Goal: Transaction & Acquisition: Purchase product/service

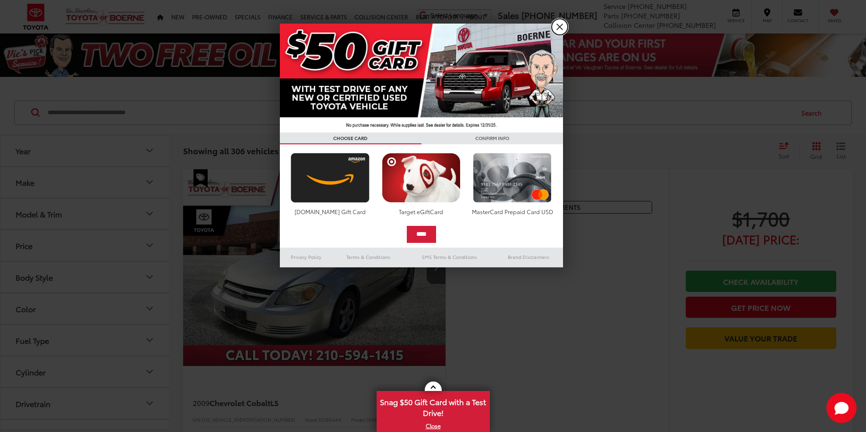
click at [557, 29] on link "X" at bounding box center [560, 27] width 16 height 16
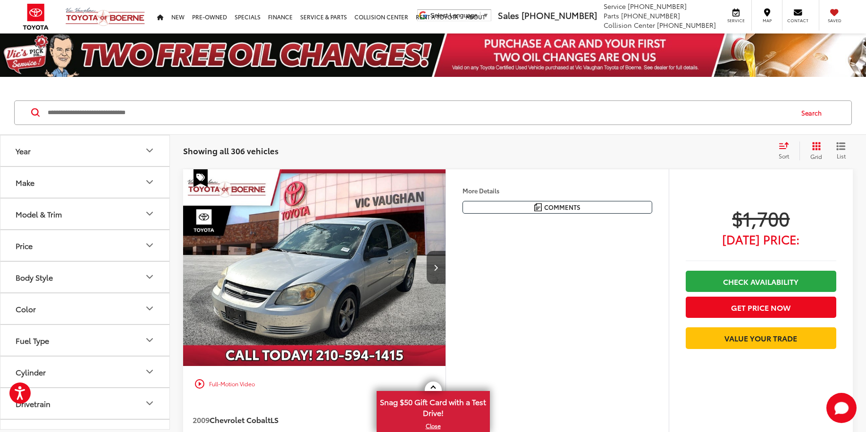
click at [146, 216] on icon "Model & Trim" at bounding box center [149, 213] width 11 height 11
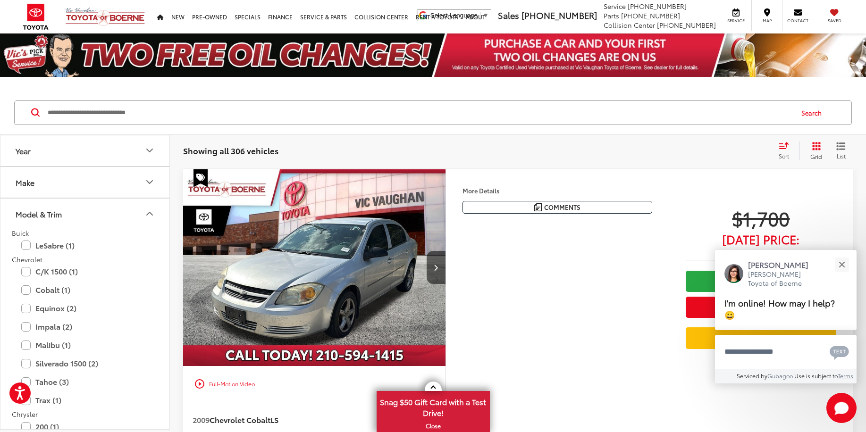
click at [156, 179] on button "Make" at bounding box center [85, 182] width 170 height 31
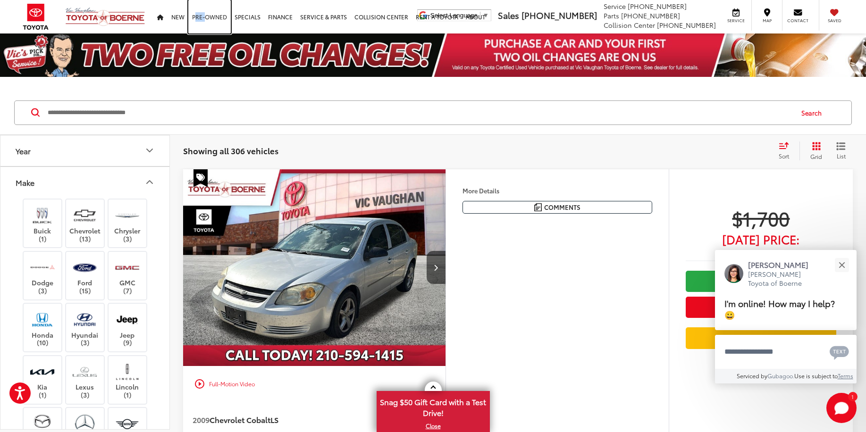
click at [199, 13] on link "Pre-Owned" at bounding box center [209, 17] width 42 height 34
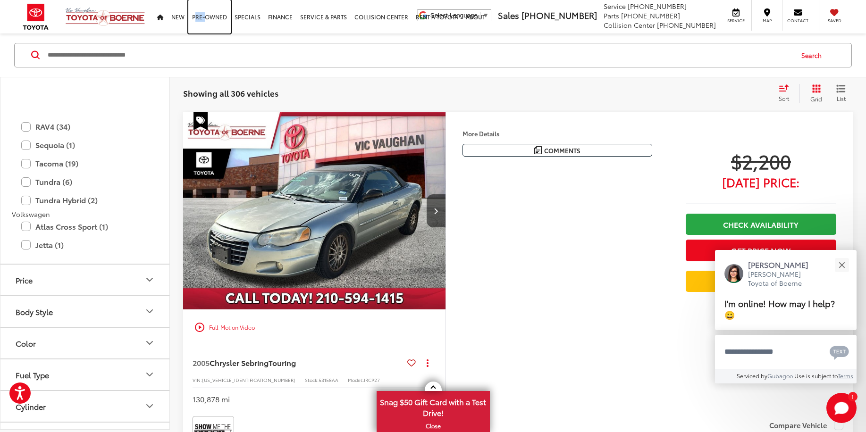
scroll to position [2143, 0]
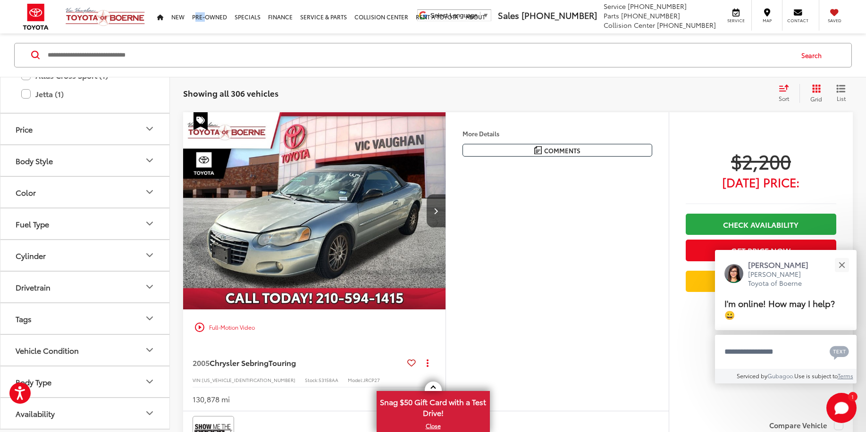
click at [134, 163] on button "Body Style" at bounding box center [85, 160] width 170 height 31
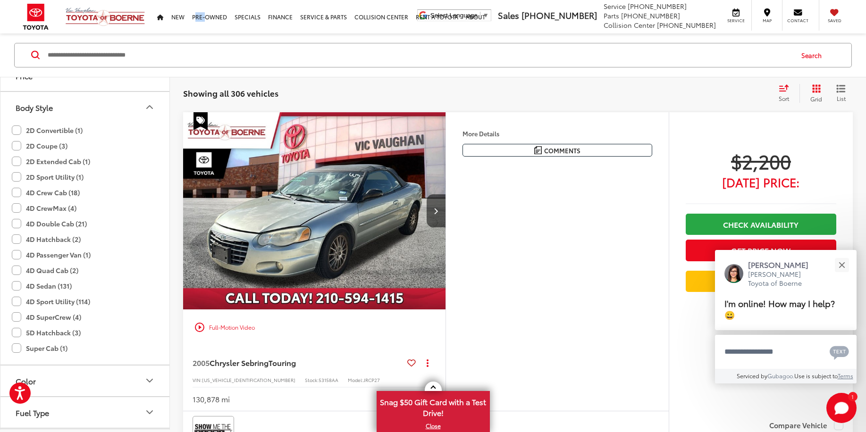
scroll to position [2205, 0]
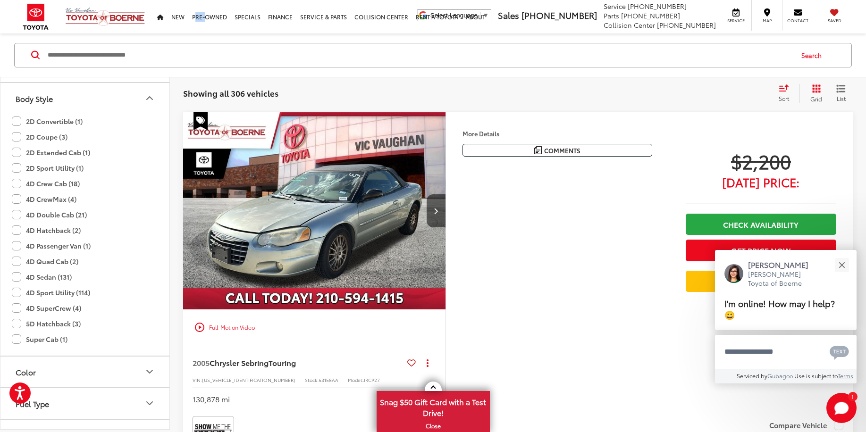
click at [16, 213] on label "4D Double Cab (21)" at bounding box center [49, 215] width 75 height 16
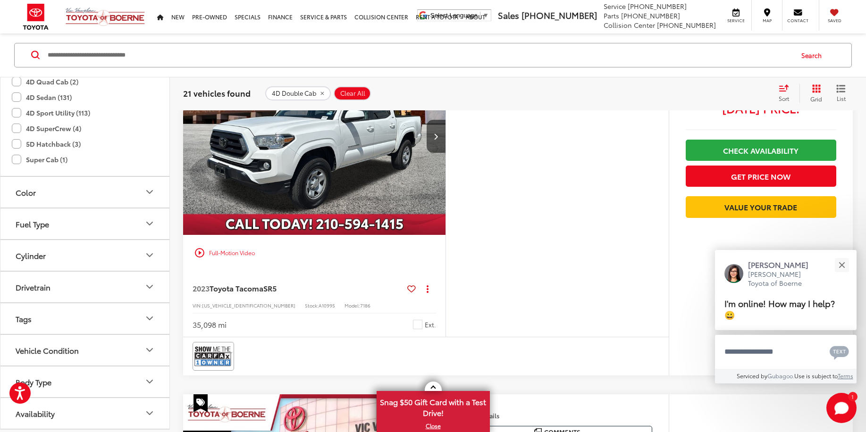
scroll to position [1770, 0]
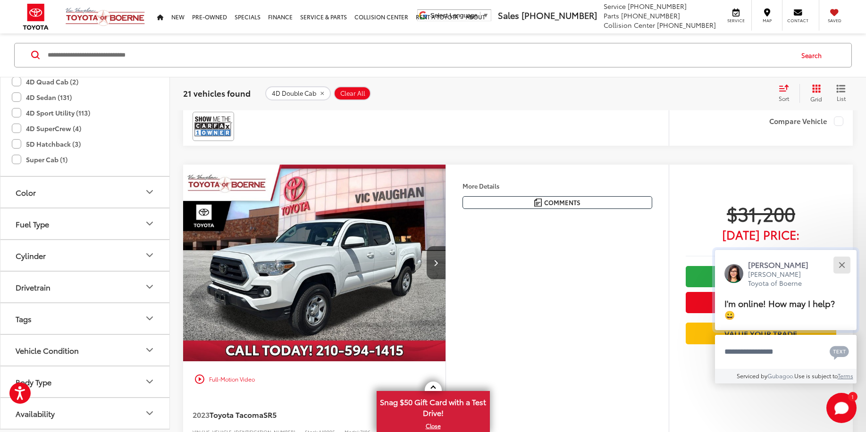
click at [840, 268] on div "Close" at bounding box center [842, 265] width 6 height 6
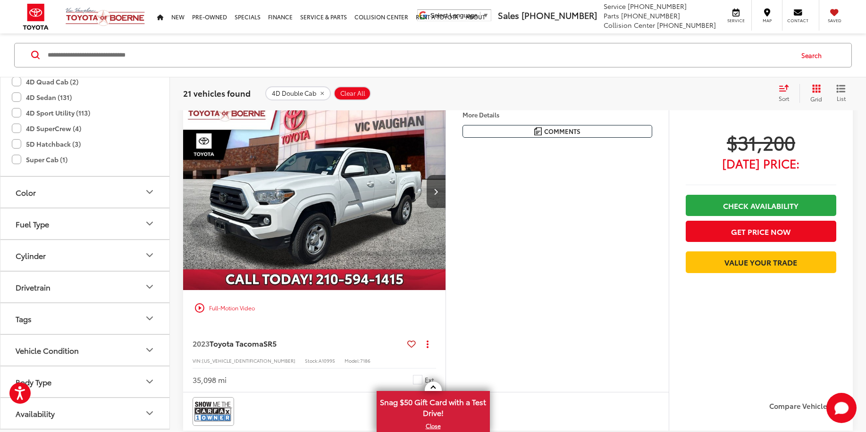
scroll to position [1841, 0]
click at [436, 197] on button "Next image" at bounding box center [436, 192] width 19 height 33
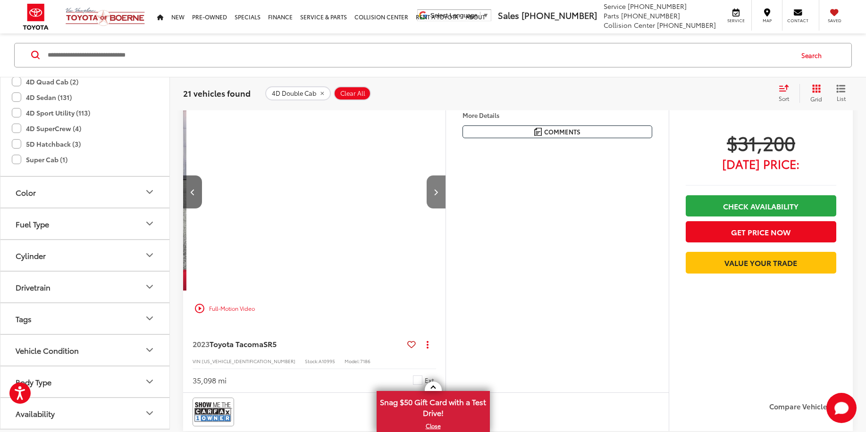
scroll to position [0, 264]
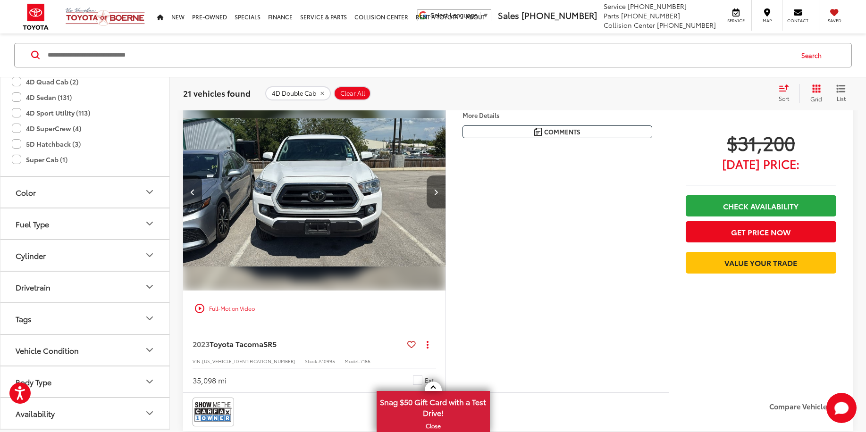
click at [436, 197] on button "Next image" at bounding box center [436, 192] width 19 height 33
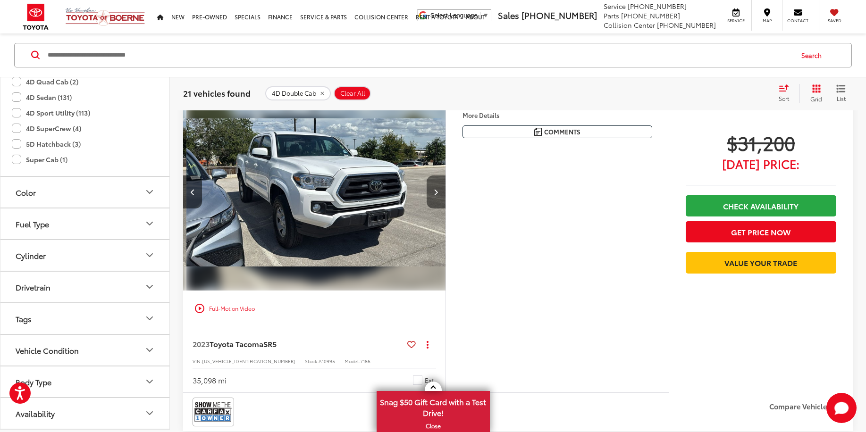
scroll to position [0, 527]
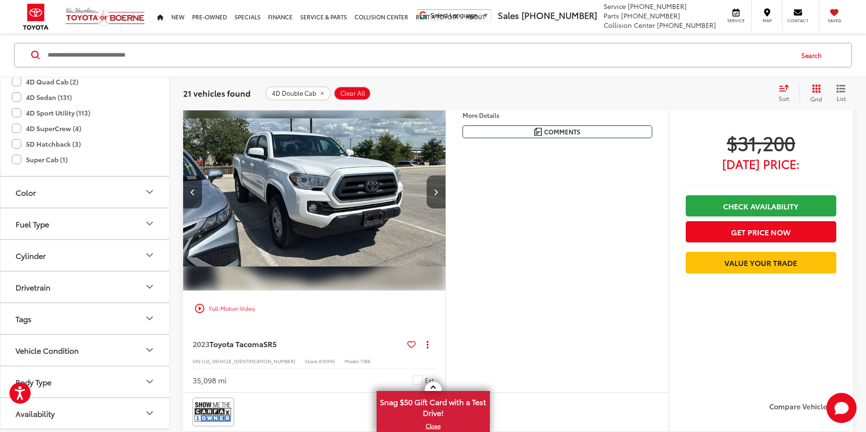
click at [436, 197] on button "Next image" at bounding box center [436, 192] width 19 height 33
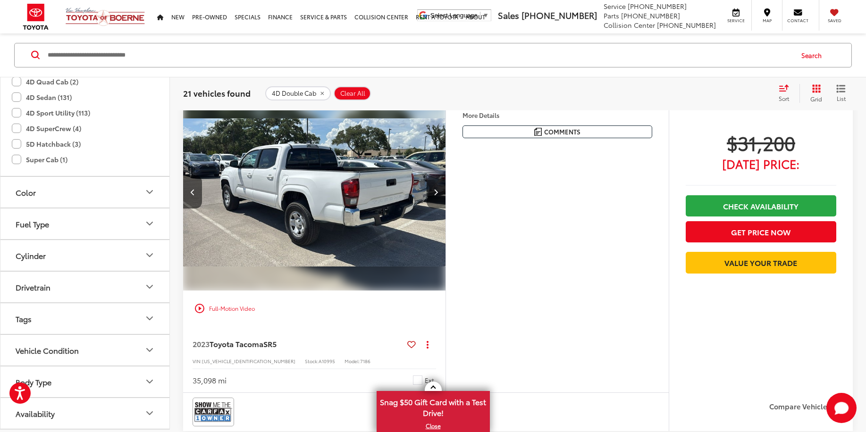
click at [436, 197] on button "Next image" at bounding box center [436, 192] width 19 height 33
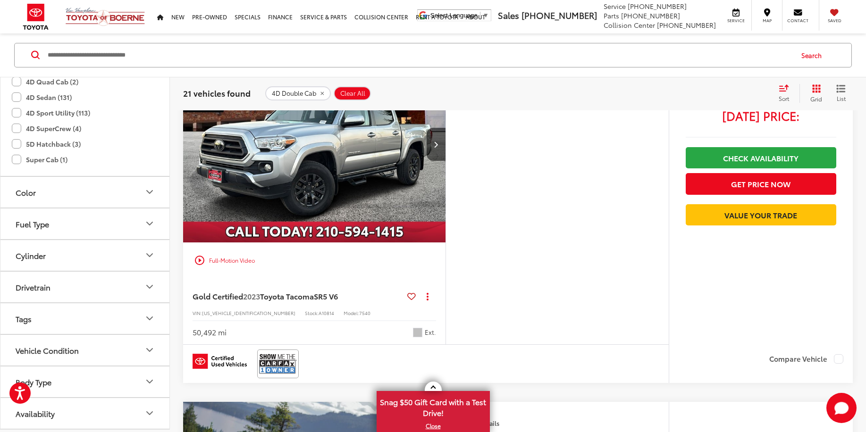
scroll to position [2261, 0]
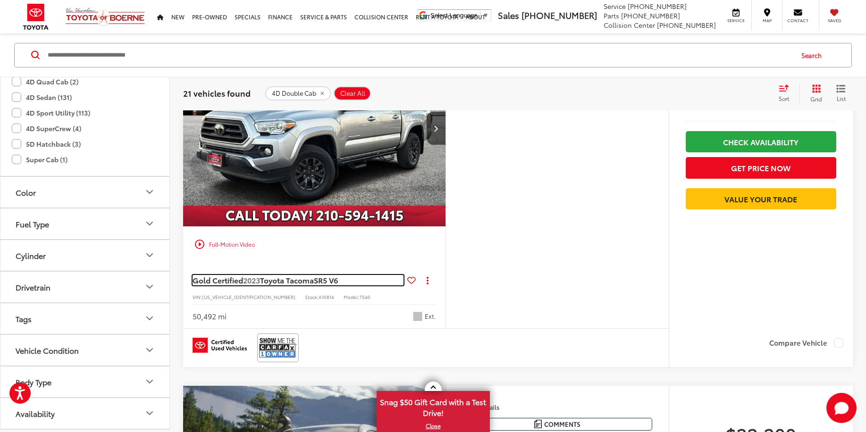
click at [290, 283] on span "Toyota Tacoma" at bounding box center [287, 280] width 54 height 11
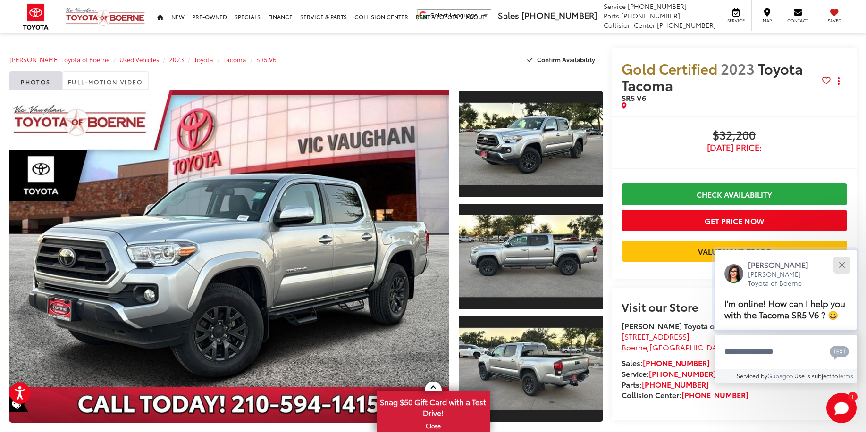
click at [846, 269] on button "Close" at bounding box center [842, 265] width 20 height 20
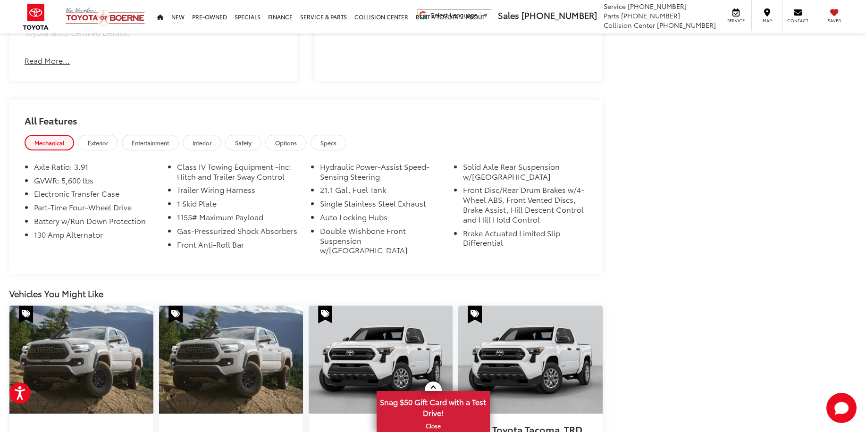
scroll to position [1053, 0]
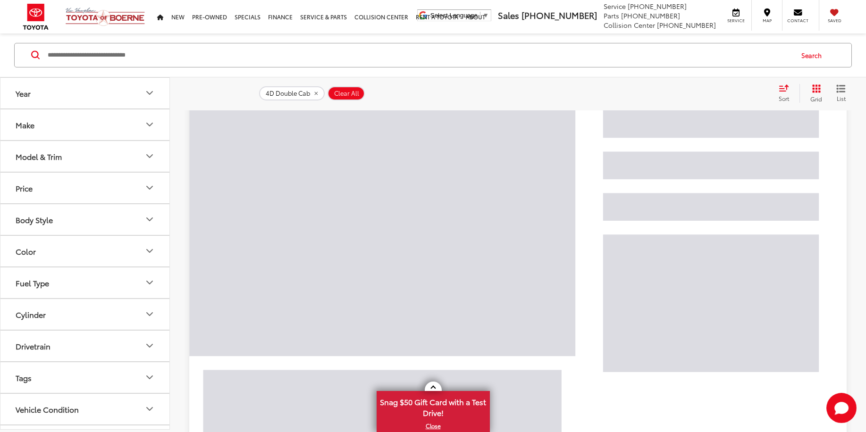
scroll to position [58, 0]
